Goal: Task Accomplishment & Management: Manage account settings

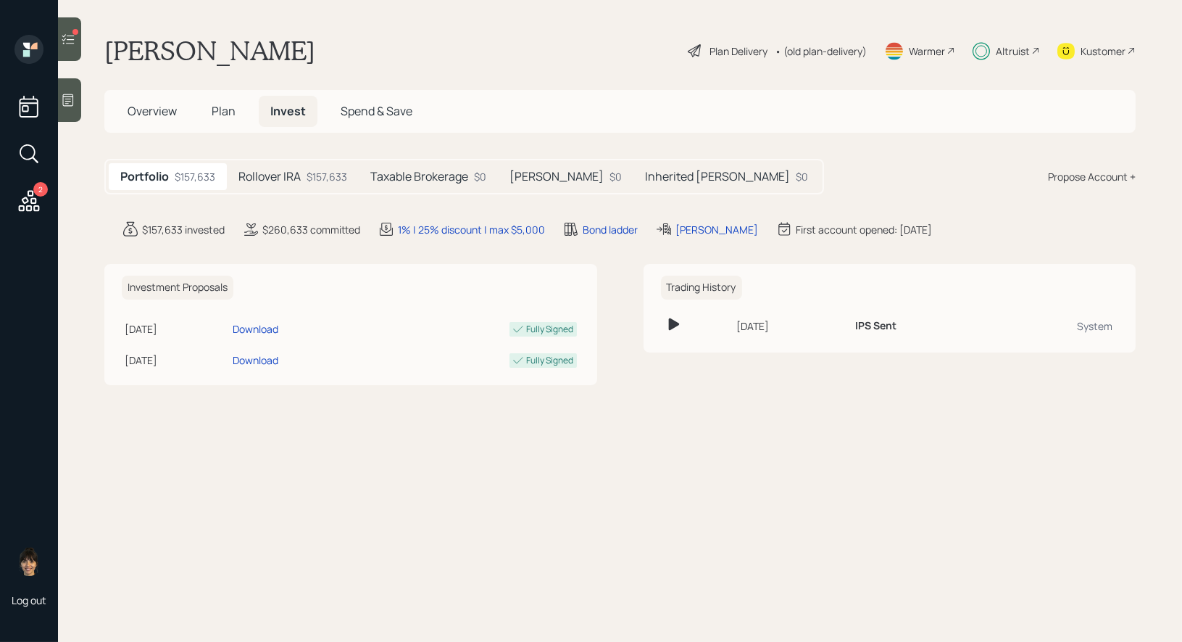
click at [297, 174] on h5 "Rollover IRA" at bounding box center [270, 177] width 62 height 14
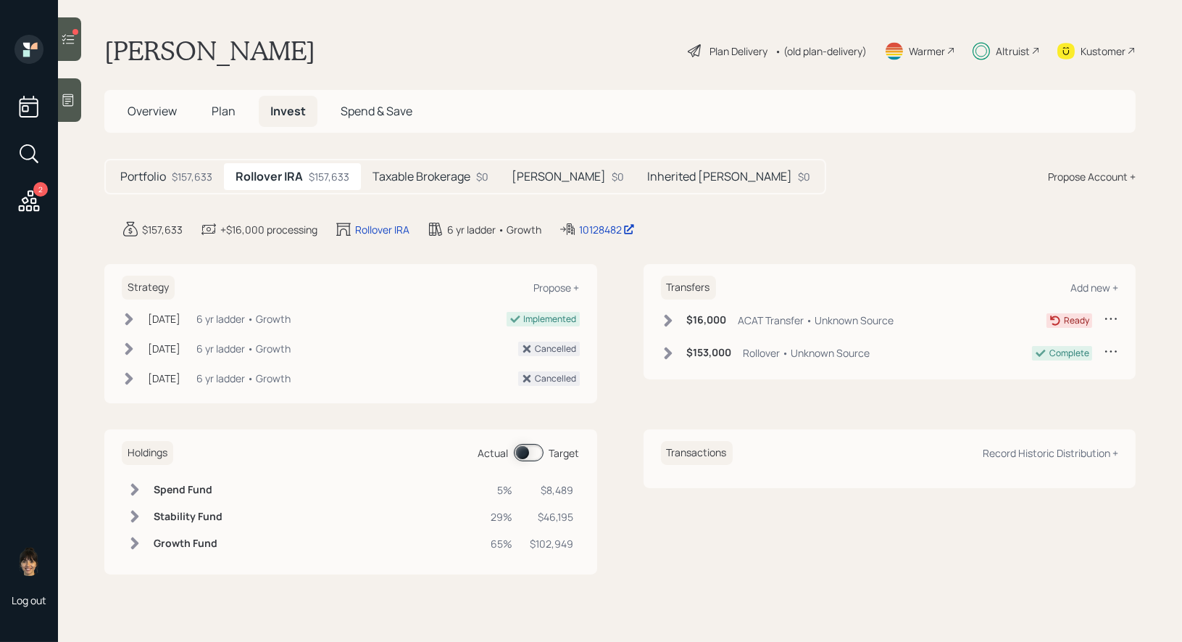
click at [524, 451] on span at bounding box center [529, 452] width 30 height 17
click at [536, 447] on span at bounding box center [529, 452] width 30 height 17
click at [526, 447] on span at bounding box center [529, 452] width 30 height 17
click at [224, 114] on span "Plan" at bounding box center [224, 111] width 24 height 16
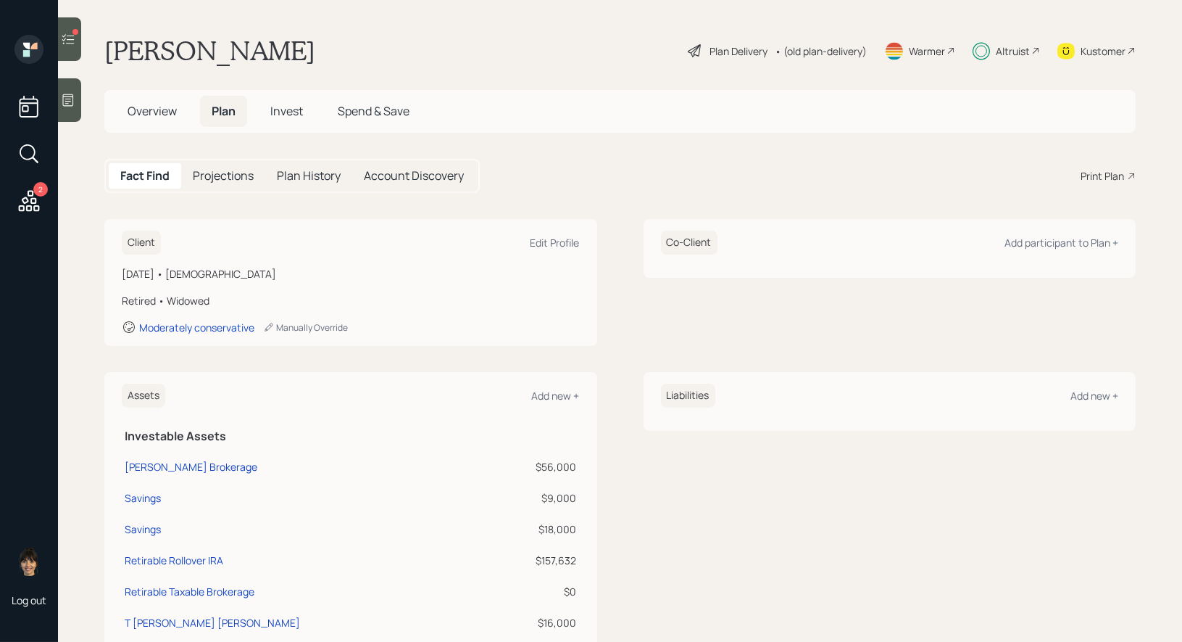
click at [293, 107] on span "Invest" at bounding box center [286, 111] width 33 height 16
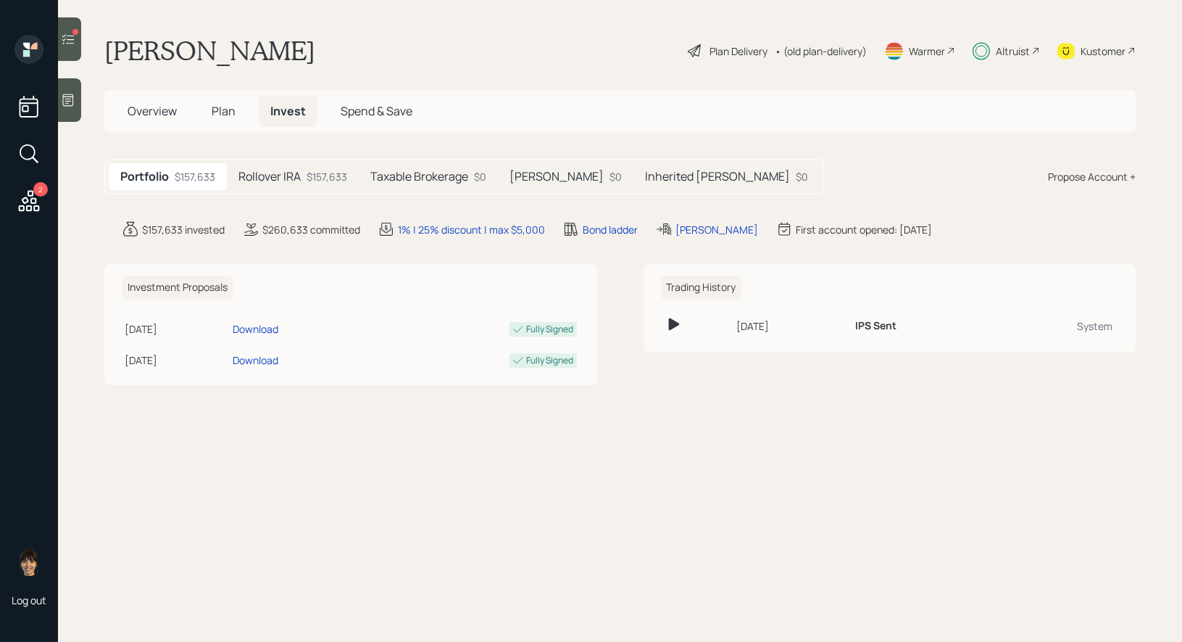
click at [315, 171] on div "$157,633" at bounding box center [327, 176] width 41 height 15
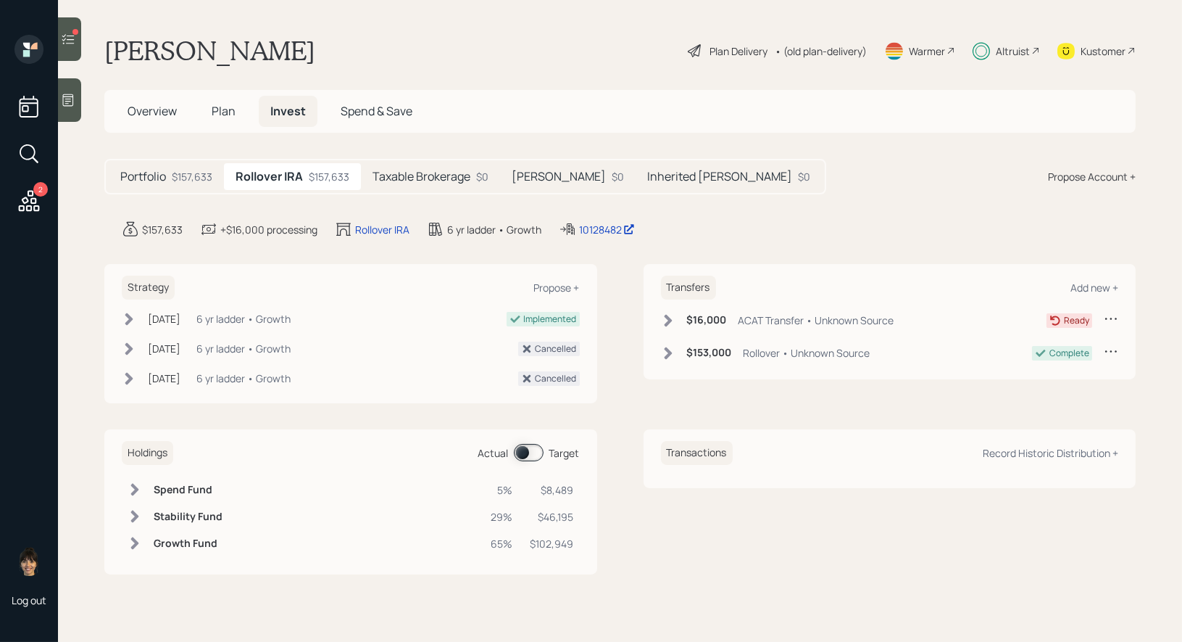
click at [522, 450] on span at bounding box center [529, 452] width 30 height 17
click at [65, 41] on icon at bounding box center [68, 39] width 14 height 14
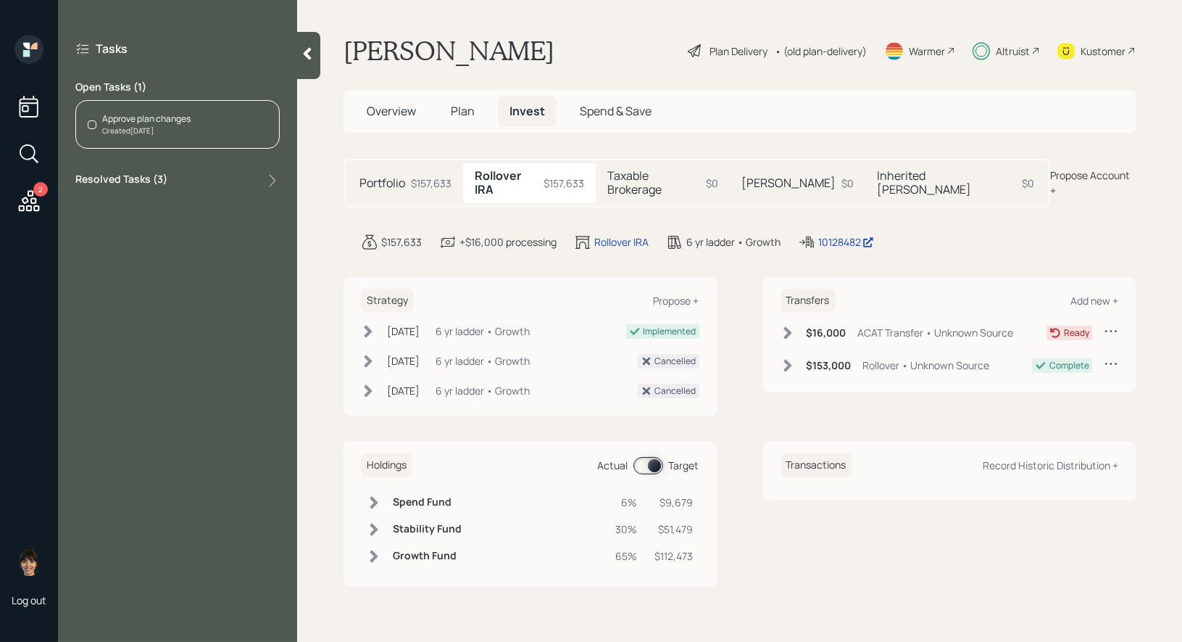
click at [463, 109] on span "Plan" at bounding box center [463, 111] width 24 height 16
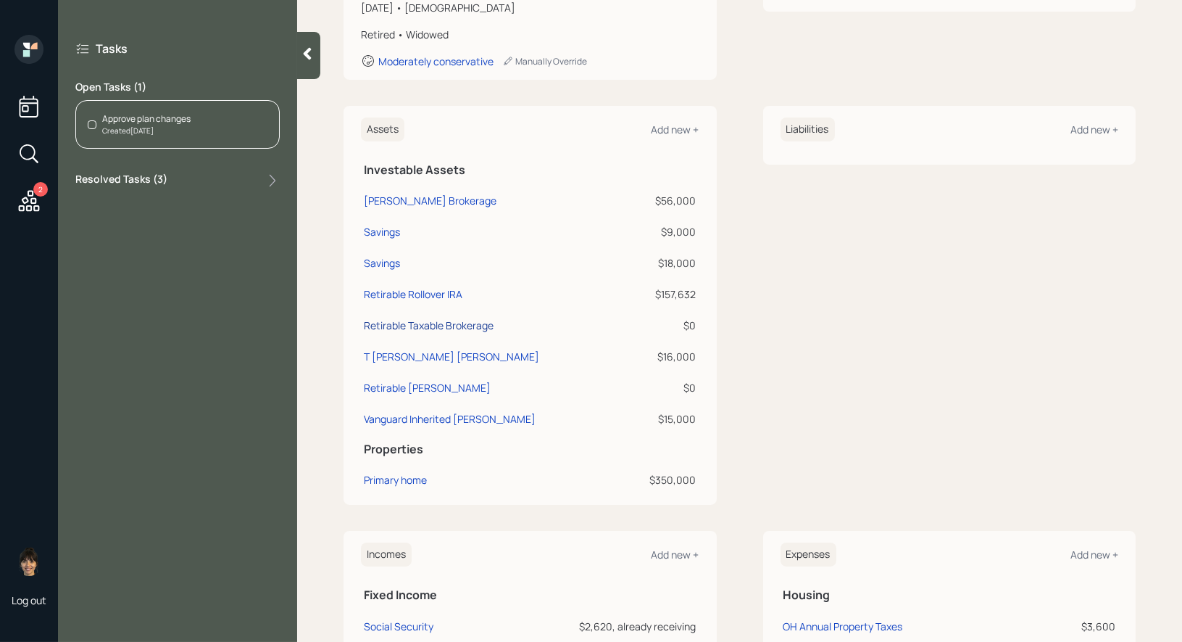
scroll to position [258, 0]
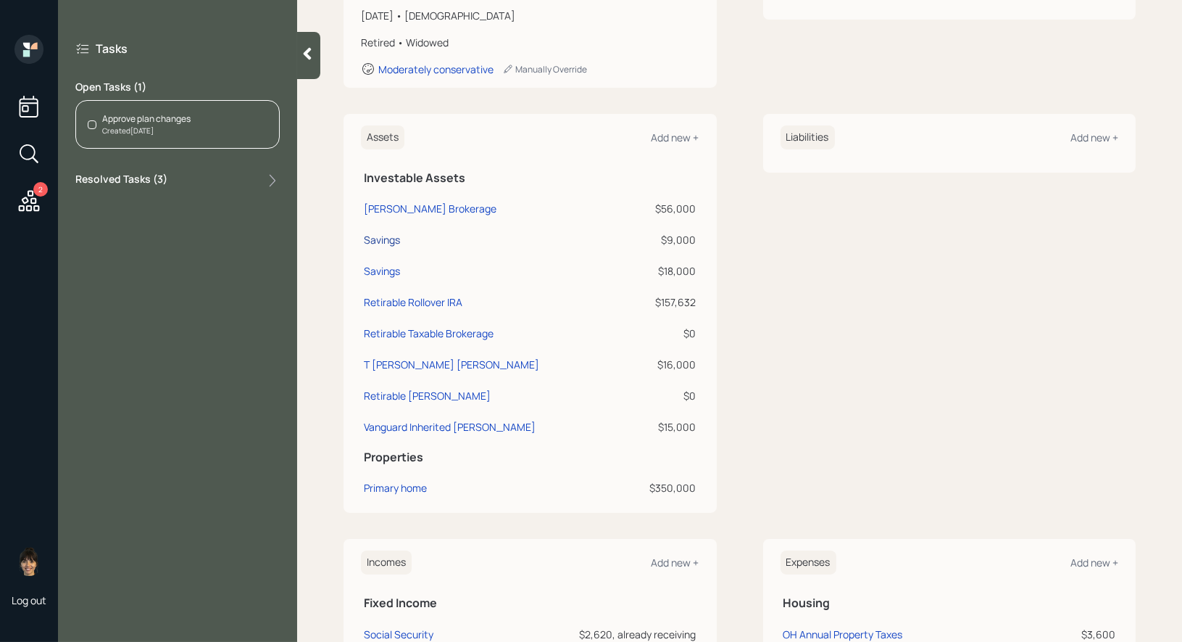
click at [388, 239] on div "Savings" at bounding box center [382, 239] width 36 height 15
select select "taxable"
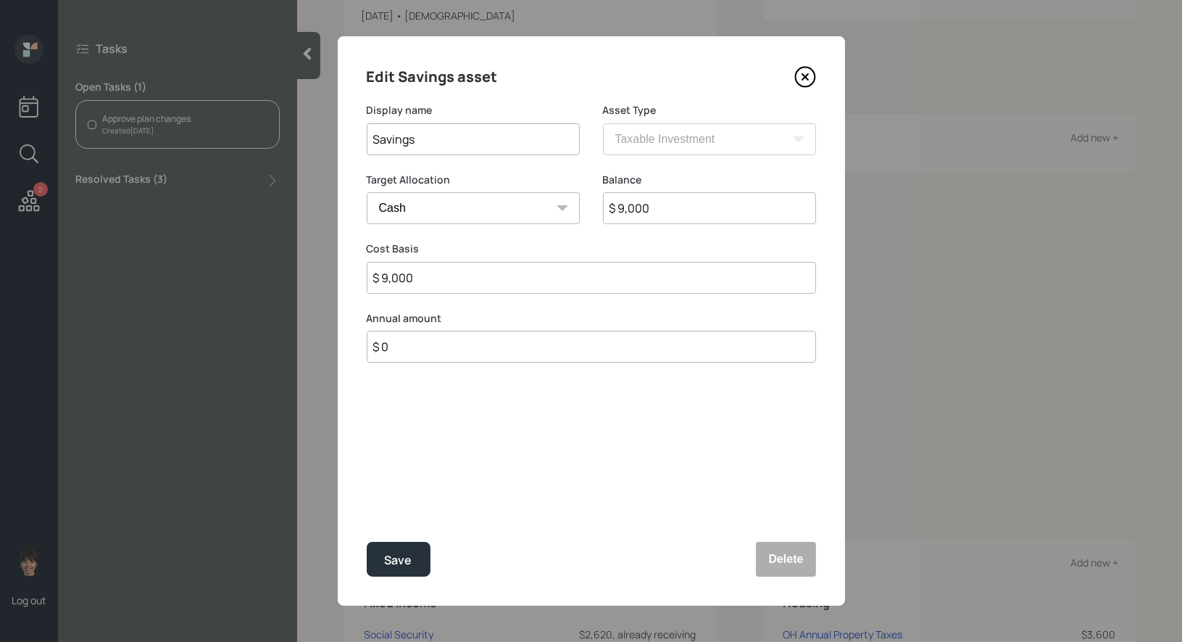
click at [806, 76] on icon at bounding box center [805, 77] width 6 height 6
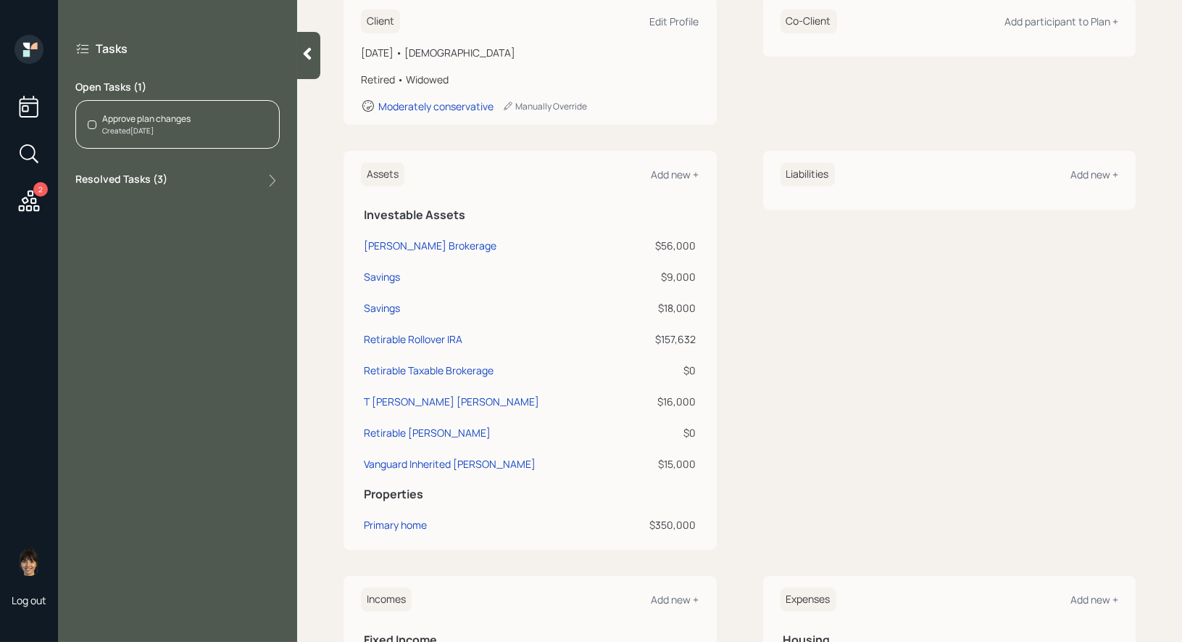
scroll to position [216, 0]
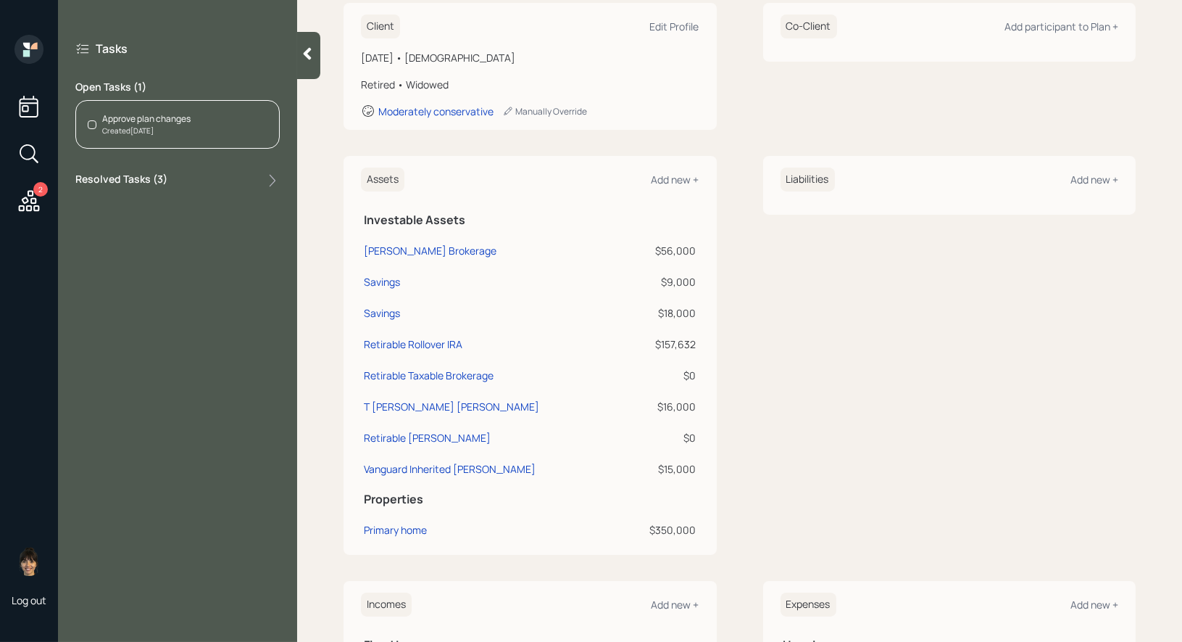
click at [173, 123] on div "Approve plan changes" at bounding box center [146, 118] width 88 height 13
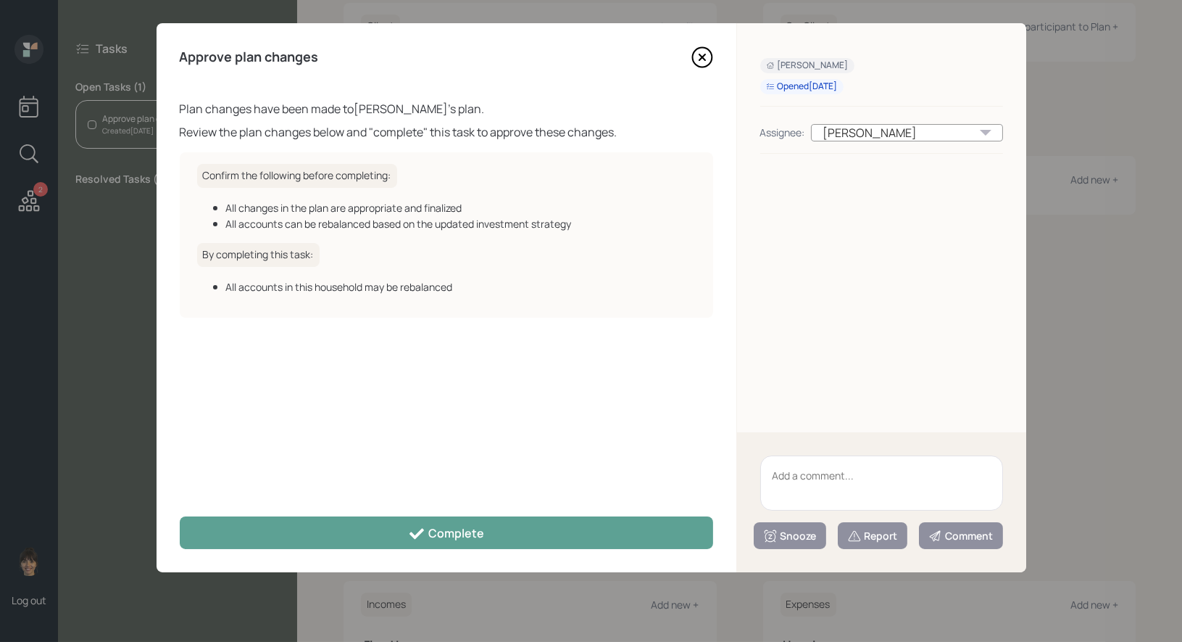
click at [702, 55] on icon at bounding box center [703, 57] width 22 height 22
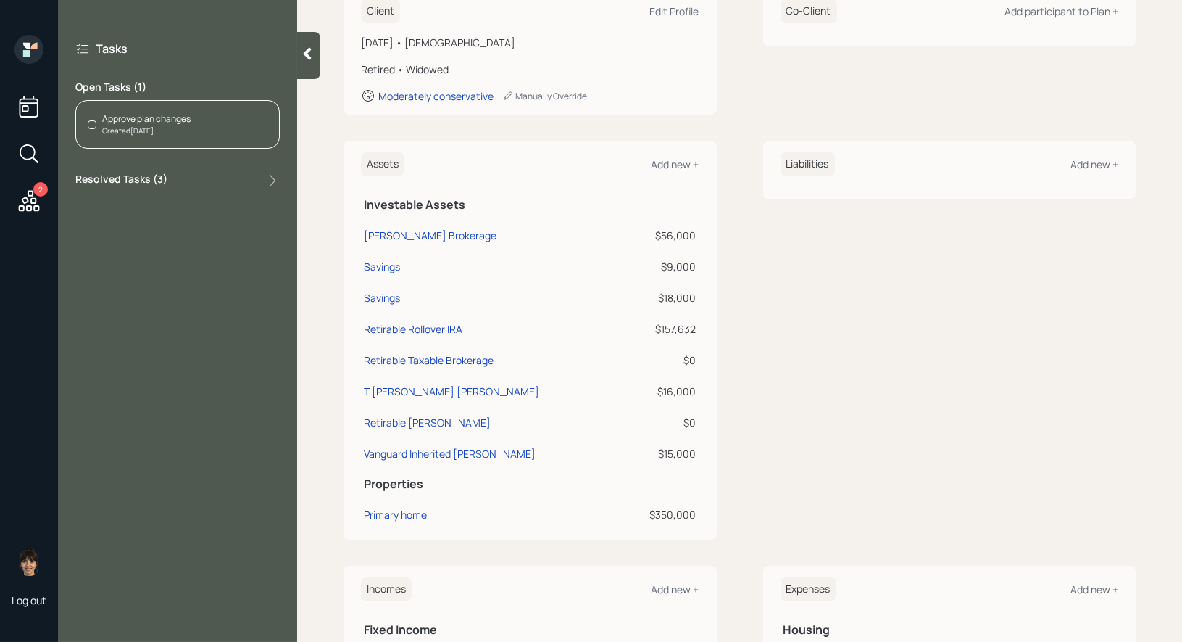
scroll to position [0, 0]
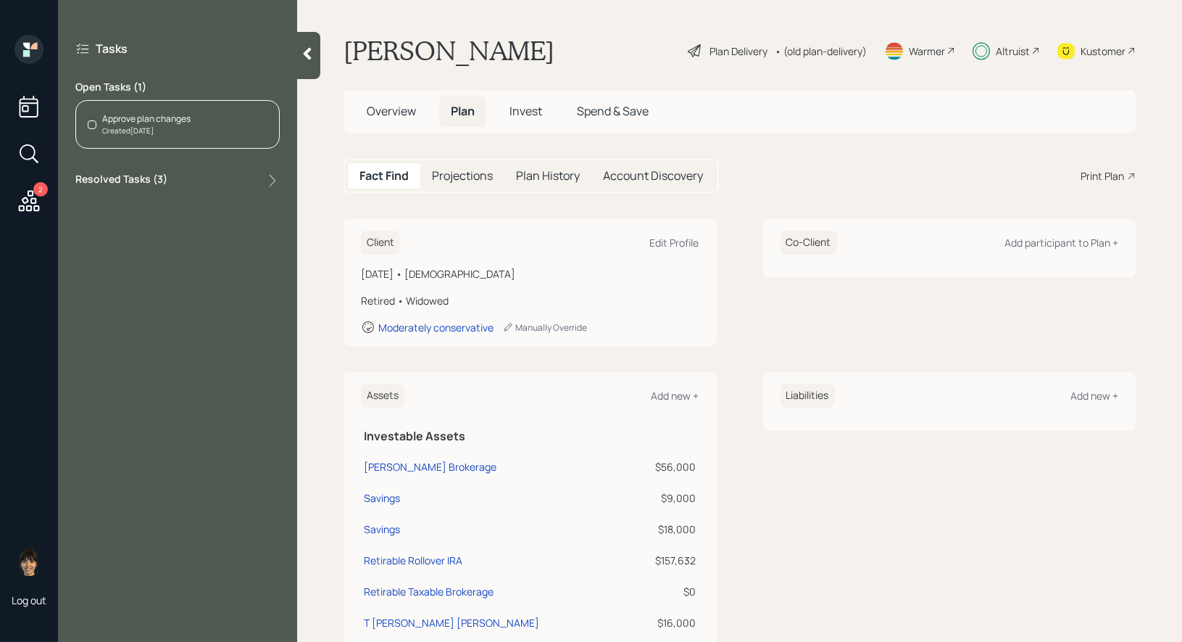
click at [525, 112] on span "Invest" at bounding box center [526, 111] width 33 height 16
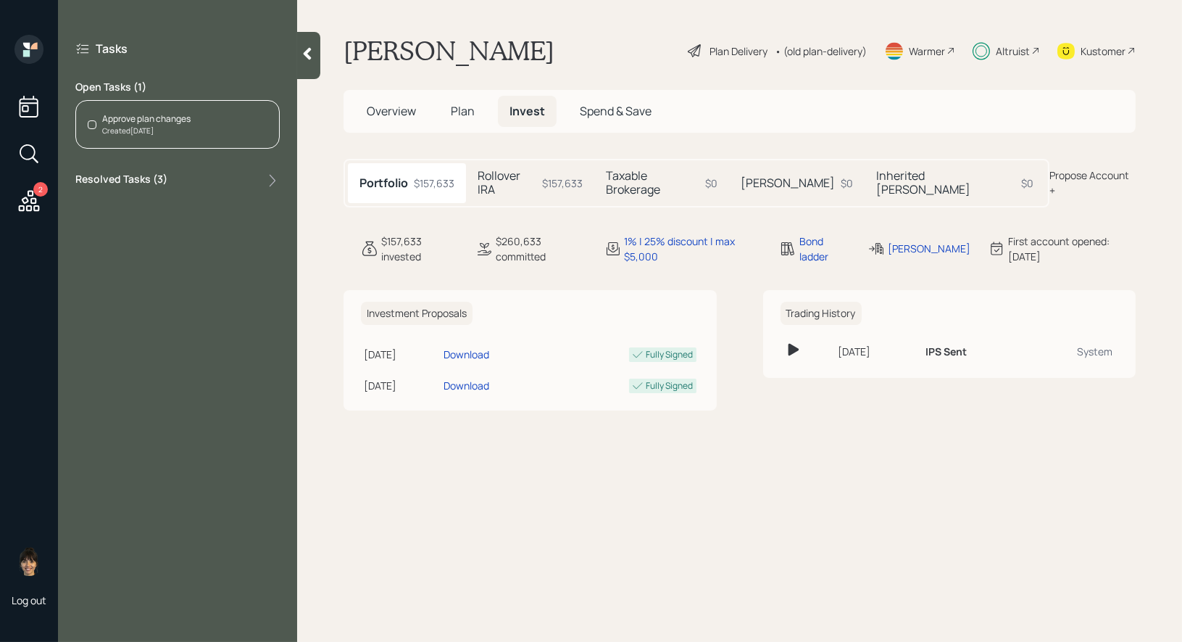
click at [518, 176] on h5 "Rollover IRA" at bounding box center [507, 183] width 59 height 28
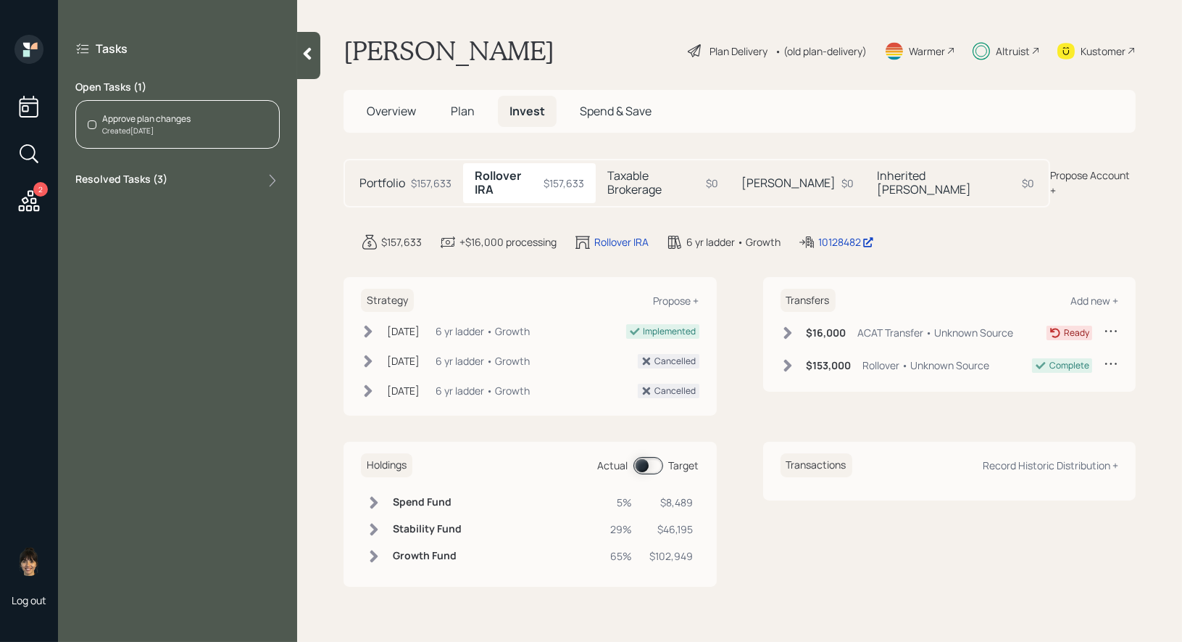
click at [644, 457] on span at bounding box center [649, 465] width 30 height 17
click at [654, 457] on span at bounding box center [649, 465] width 30 height 17
click at [641, 457] on span at bounding box center [649, 465] width 30 height 17
click at [654, 457] on span at bounding box center [649, 465] width 30 height 17
click at [645, 457] on span at bounding box center [649, 465] width 30 height 17
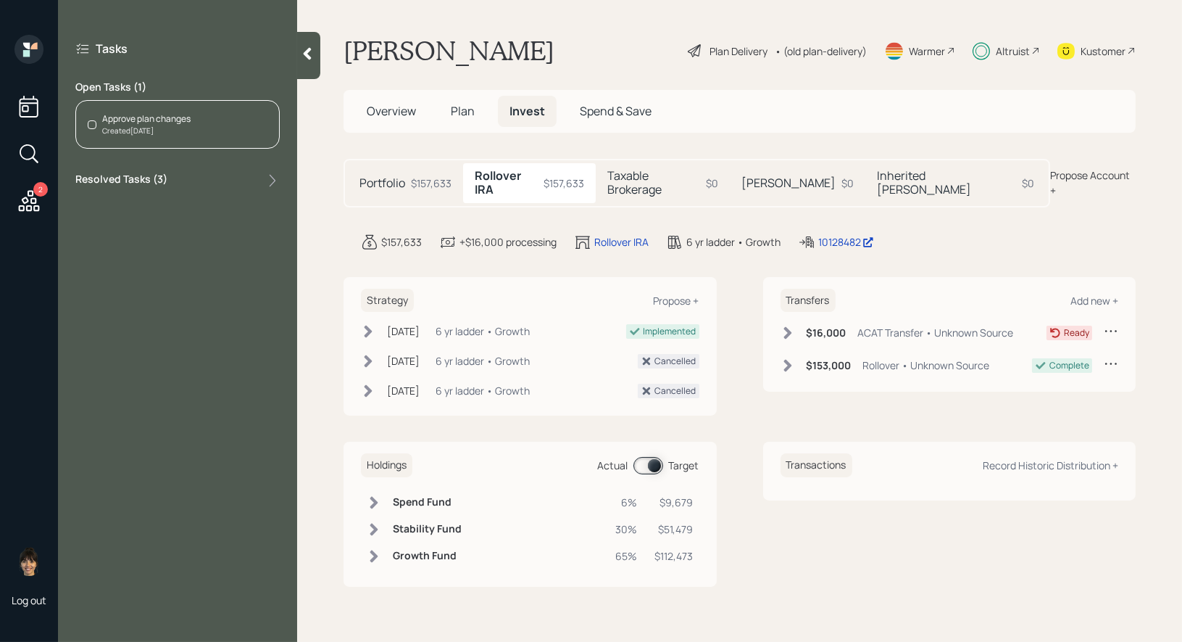
click at [657, 457] on span at bounding box center [649, 465] width 30 height 17
click at [643, 457] on span at bounding box center [649, 465] width 30 height 17
click at [463, 112] on span "Plan" at bounding box center [463, 111] width 24 height 16
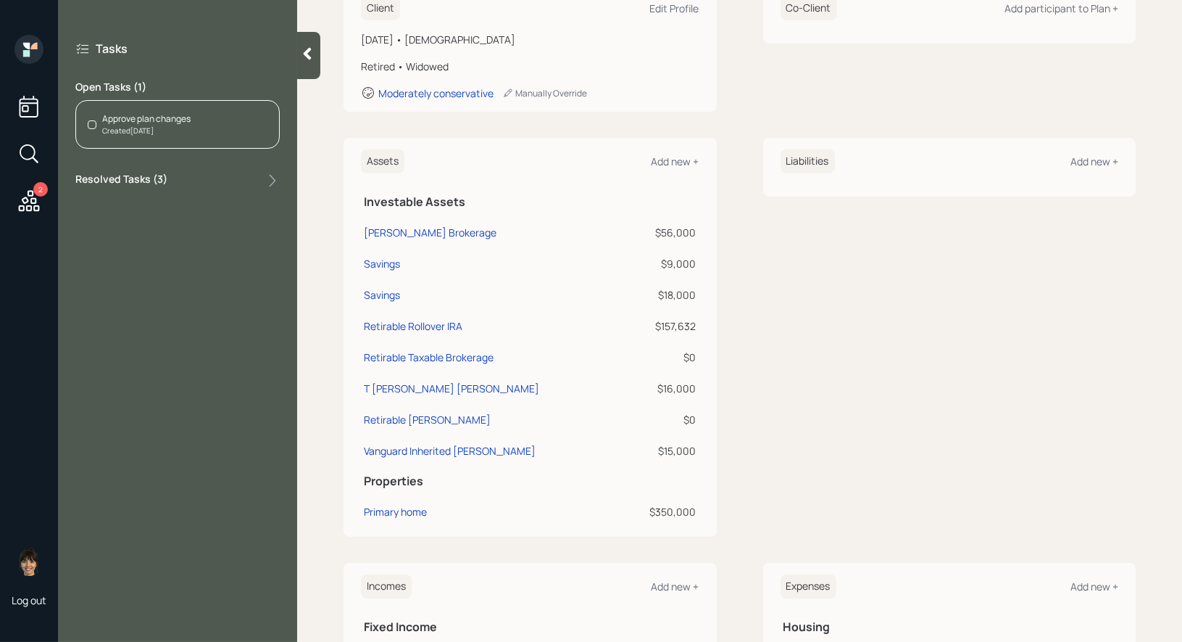
scroll to position [370, 0]
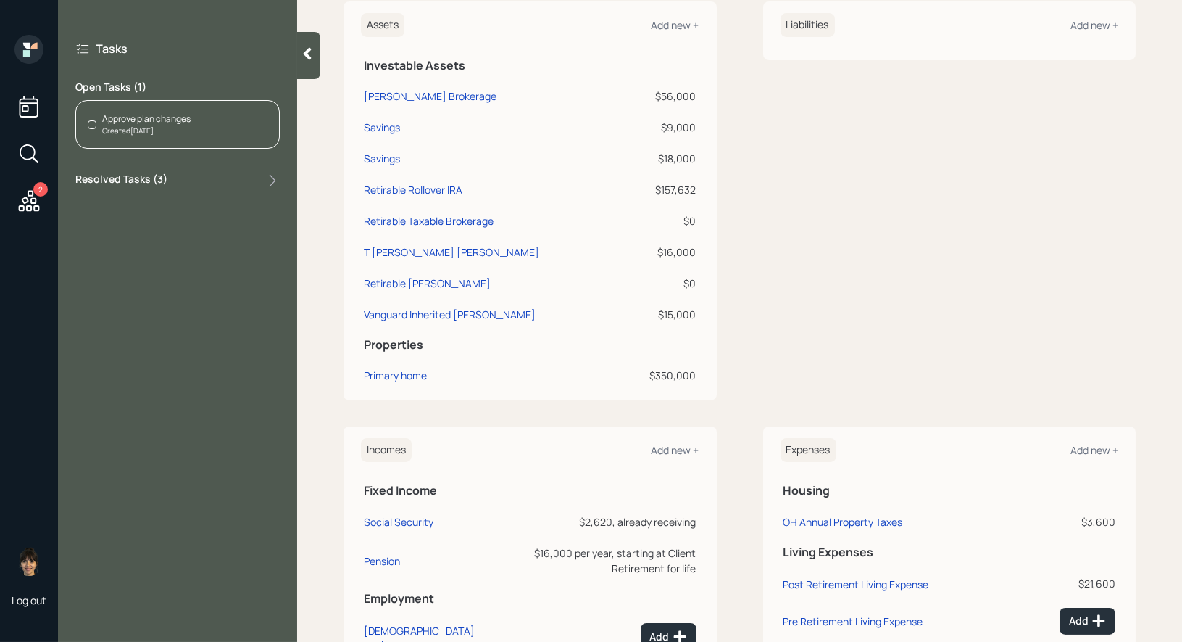
click at [33, 207] on icon at bounding box center [29, 201] width 26 height 26
